Goal: Task Accomplishment & Management: Complete application form

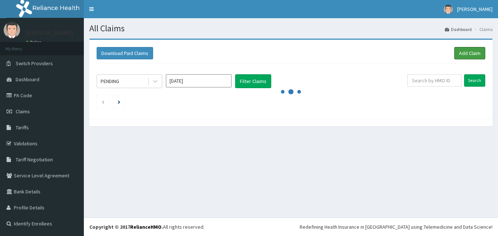
click at [472, 49] on link "Add Claim" at bounding box center [469, 53] width 31 height 12
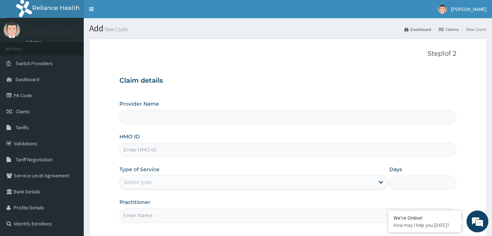
click at [160, 151] on input "HMO ID" at bounding box center [288, 150] width 337 height 14
type input "Bodyline Gym- Ikoyi"
type input "1"
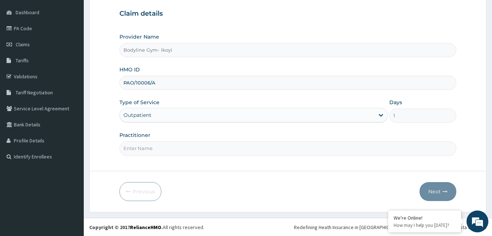
scroll to position [67, 0]
type input "PAO/10006/A"
click at [175, 152] on input "Practitioner" at bounding box center [288, 148] width 337 height 14
type input "B"
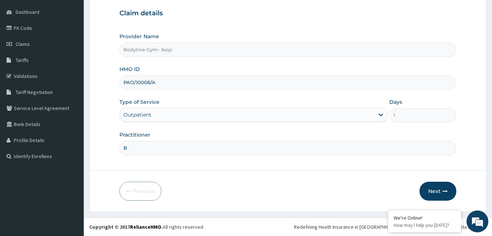
drag, startPoint x: 445, startPoint y: 187, endPoint x: 465, endPoint y: 177, distance: 22.5
click at [445, 187] on button "Next" at bounding box center [438, 191] width 37 height 19
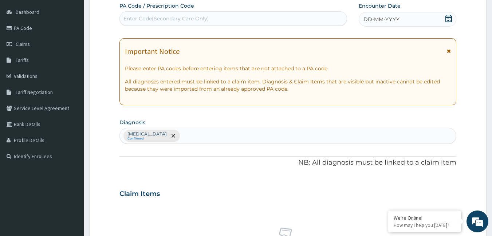
click at [396, 19] on span "DD-MM-YYYY" at bounding box center [382, 19] width 36 height 7
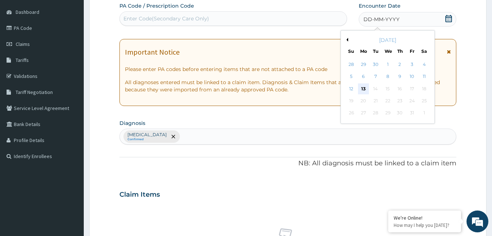
click at [364, 87] on div "13" at bounding box center [363, 88] width 11 height 11
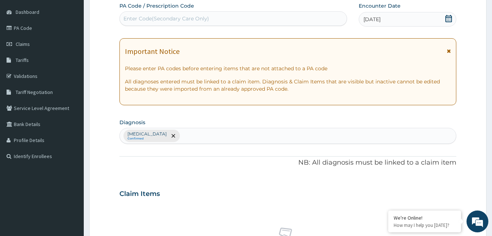
click at [250, 16] on div "Enter Code(Secondary Care Only)" at bounding box center [233, 19] width 227 height 12
type input "PA/0D6BF6"
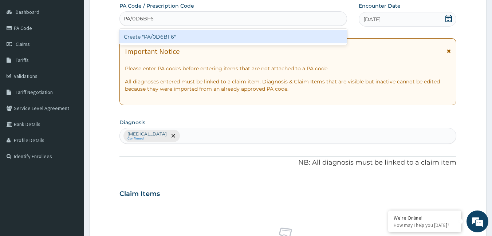
click at [248, 37] on div "Create "PA/0D6BF6"" at bounding box center [234, 36] width 228 height 13
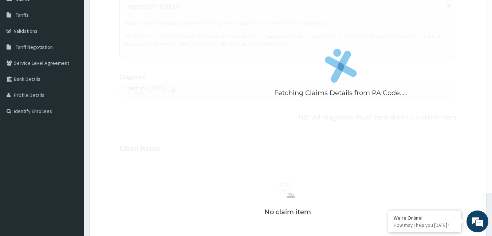
scroll to position [286, 0]
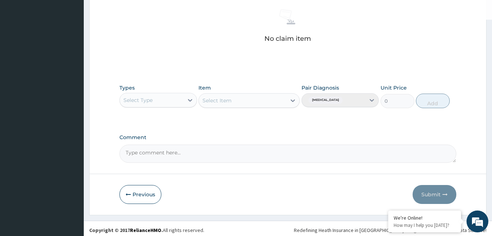
click at [157, 98] on div "Select Type" at bounding box center [152, 100] width 64 height 12
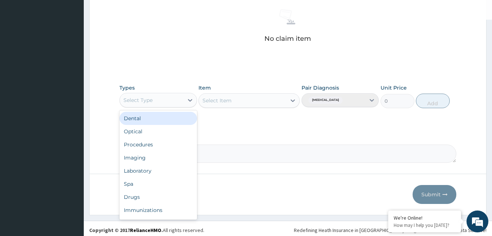
type input "G"
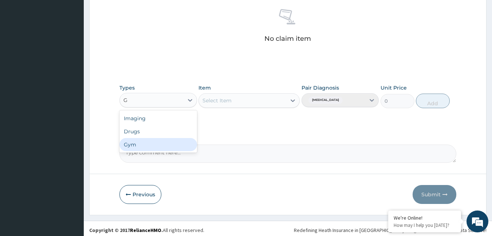
click at [137, 144] on div "Gym" at bounding box center [159, 144] width 78 height 13
click at [242, 99] on div "Select Item" at bounding box center [242, 101] width 87 height 12
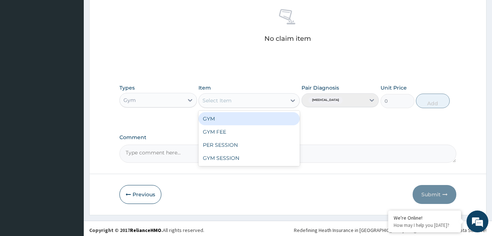
click at [231, 119] on div "GYM" at bounding box center [249, 118] width 101 height 13
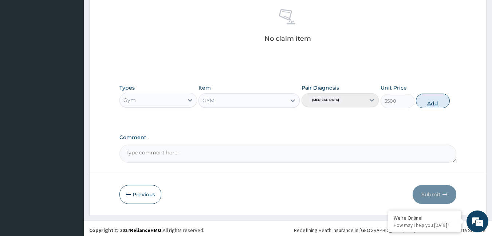
click at [429, 104] on button "Add" at bounding box center [433, 101] width 34 height 15
type input "0"
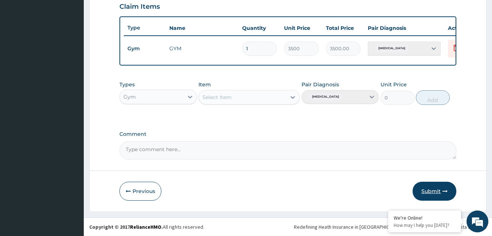
click at [441, 189] on button "Submit" at bounding box center [435, 191] width 44 height 19
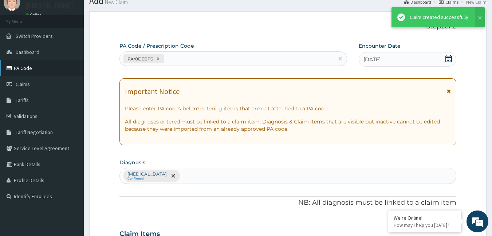
scroll to position [260, 0]
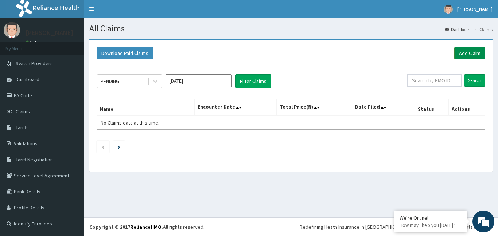
click at [469, 54] on link "Add Claim" at bounding box center [469, 53] width 31 height 12
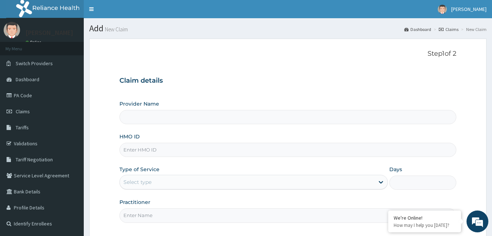
type input "Bodyline Gym- Ikoyi"
type input "1"
click at [184, 152] on input "HMO ID" at bounding box center [288, 150] width 337 height 14
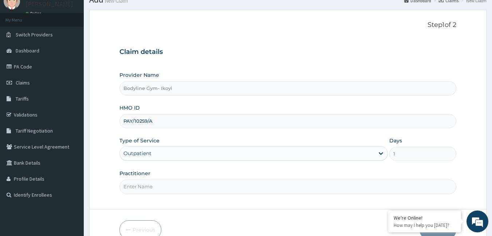
scroll to position [67, 0]
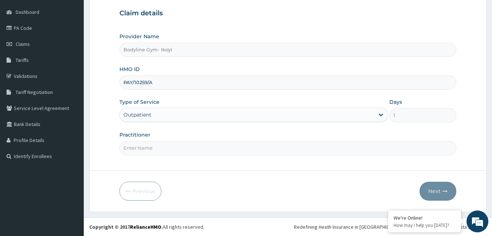
type input "PAY/10259/A"
click at [180, 150] on input "Practitioner" at bounding box center [288, 148] width 337 height 14
type input "B"
click at [445, 192] on icon "button" at bounding box center [445, 191] width 5 height 5
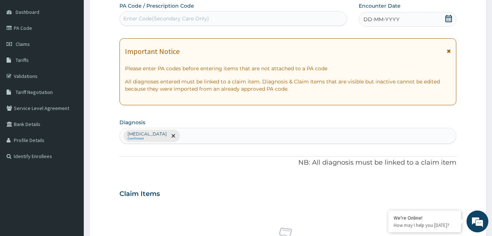
click at [393, 19] on span "DD-MM-YYYY" at bounding box center [382, 19] width 36 height 7
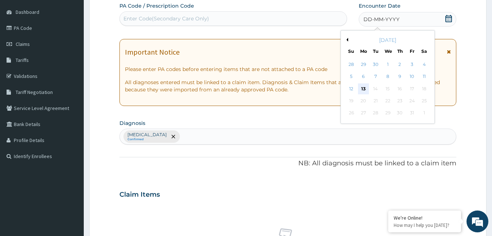
click at [363, 88] on div "13" at bounding box center [363, 88] width 11 height 11
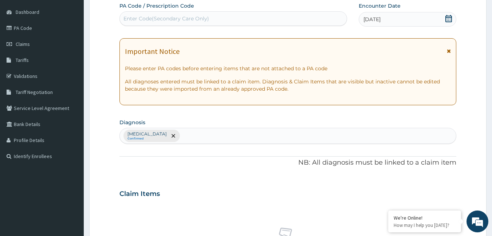
click at [238, 17] on div "Enter Code(Secondary Care Only)" at bounding box center [233, 19] width 227 height 12
type input "PA/6F1E57"
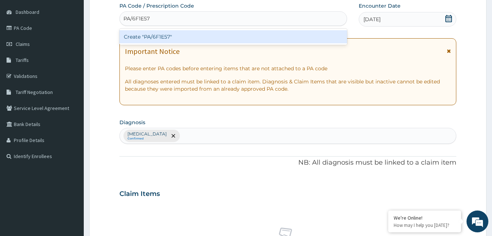
click at [194, 35] on div "Create "PA/6F1E57"" at bounding box center [234, 36] width 228 height 13
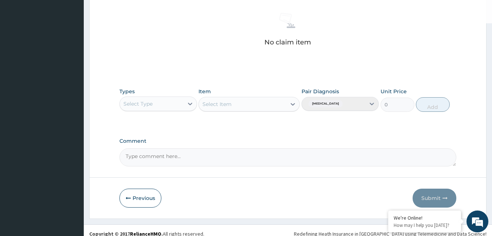
scroll to position [289, 0]
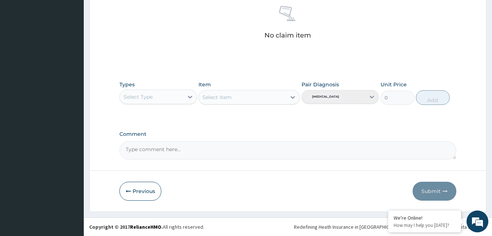
click at [163, 92] on div "Select Type" at bounding box center [152, 97] width 64 height 12
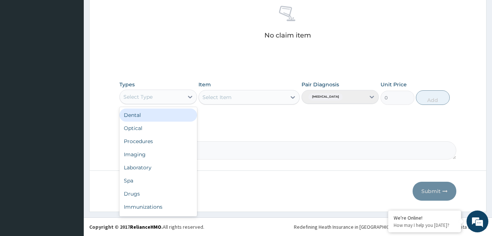
type input "G"
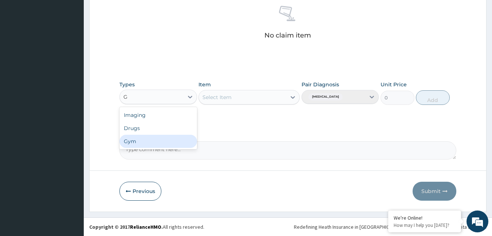
click at [153, 142] on div "Gym" at bounding box center [159, 141] width 78 height 13
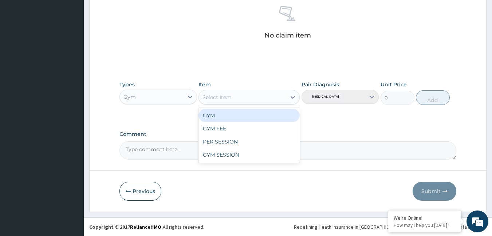
click at [253, 93] on div "Select Item" at bounding box center [242, 97] width 87 height 12
click at [237, 113] on div "GYM" at bounding box center [249, 115] width 101 height 13
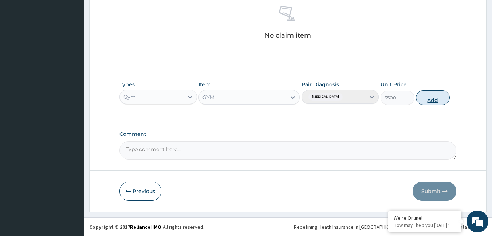
click at [427, 93] on button "Add" at bounding box center [433, 97] width 34 height 15
type input "0"
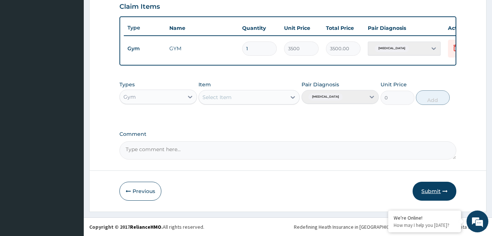
click at [440, 187] on button "Submit" at bounding box center [435, 191] width 44 height 19
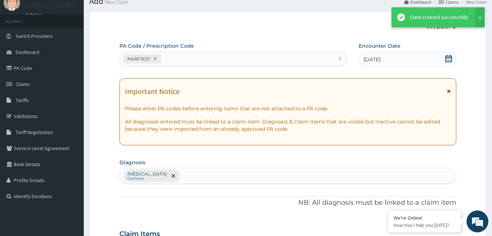
scroll to position [260, 0]
